Goal: Information Seeking & Learning: Learn about a topic

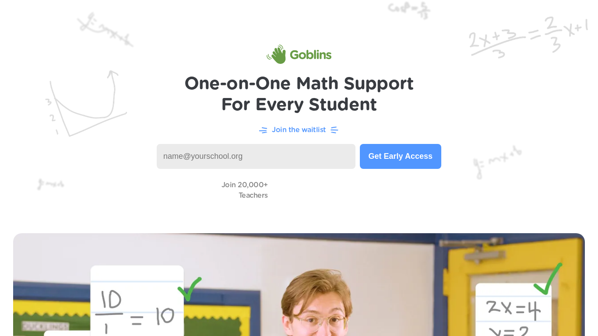
click at [333, 159] on input at bounding box center [256, 156] width 199 height 25
type input "Highland lakes schhool"
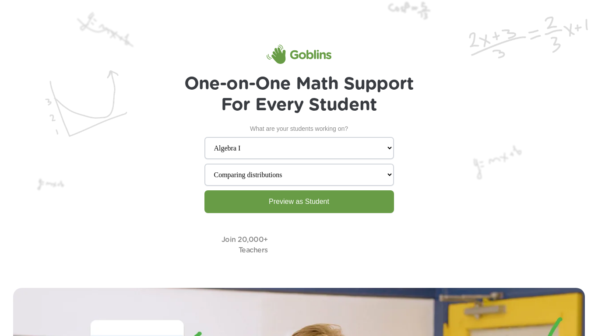
select select "Algebra I"
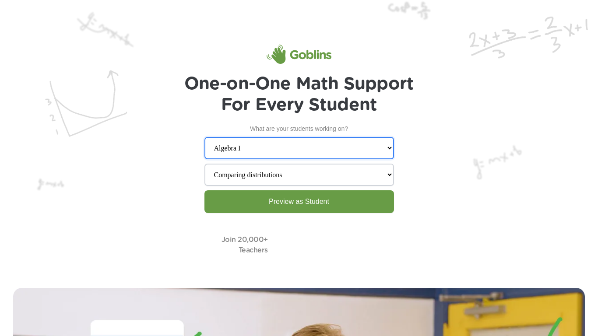
click at [368, 143] on select "Grade 1 Grade 2 Grade 3 Grade 4 Grade 5 Grade 6 Grade 7 Grade 8 Algebra I Geome…" at bounding box center [300, 148] width 190 height 22
select select "Grade 1"
click at [226, 137] on select "Grade 1 Grade 2 Grade 3 Grade 4 Grade 5 Grade 6 Grade 7 Grade 8 Algebra I Geome…" at bounding box center [300, 148] width 190 height 22
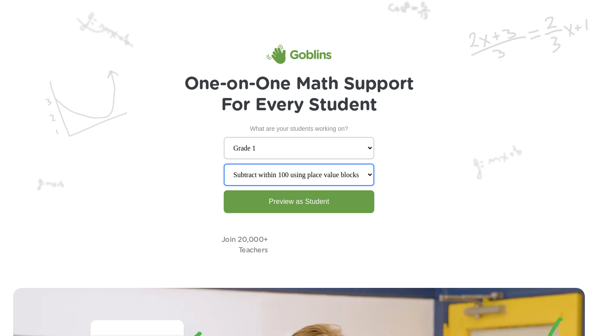
click at [312, 182] on select "Subtract within 100 using place value blocks Add within 100 using place value b…" at bounding box center [299, 175] width 151 height 22
select select "Add 2-digit numbers by making tens"
click at [226, 165] on select "Subtract within 100 using place value blocks Add within 100 using place value b…" at bounding box center [299, 175] width 151 height 22
click at [300, 208] on link "Preview as Student" at bounding box center [299, 202] width 151 height 23
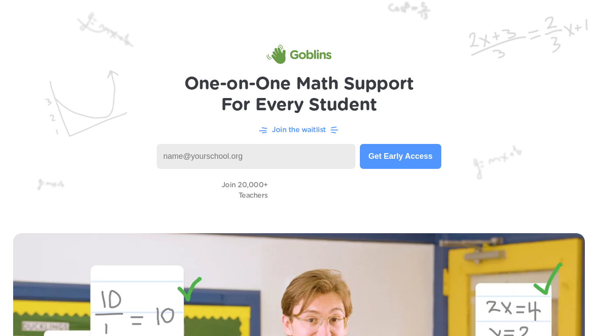
click at [219, 160] on input at bounding box center [256, 156] width 199 height 25
click at [297, 56] on img at bounding box center [299, 54] width 65 height 19
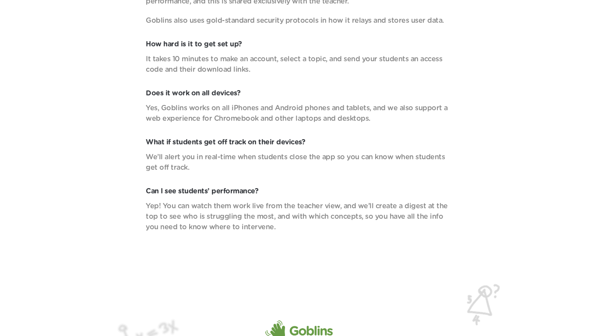
scroll to position [3092, 0]
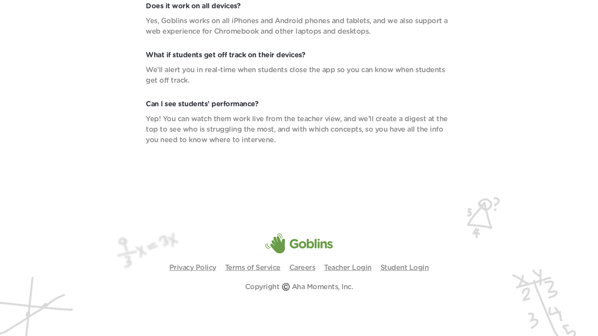
click at [278, 243] on img at bounding box center [298, 244] width 67 height 20
click at [331, 272] on p "Teacher Login" at bounding box center [348, 268] width 48 height 11
click at [333, 271] on link "Teacher Login" at bounding box center [348, 268] width 48 height 7
